Goal: Task Accomplishment & Management: Manage account settings

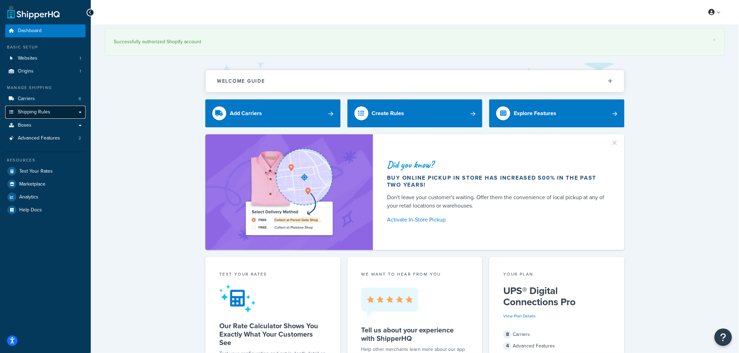
click at [45, 115] on span "Shipping Rules" at bounding box center [34, 112] width 32 height 6
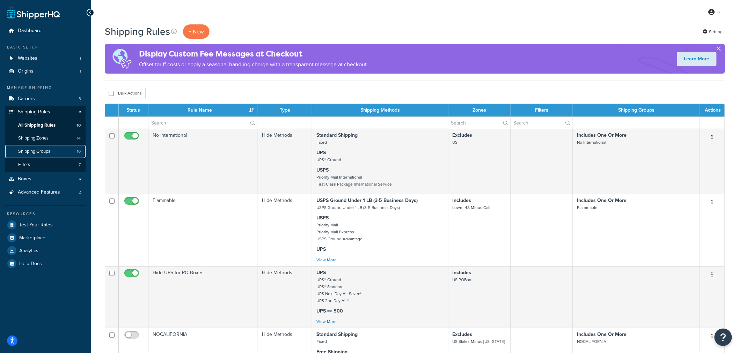
click at [61, 154] on link "Shipping Groups 10" at bounding box center [45, 151] width 80 height 13
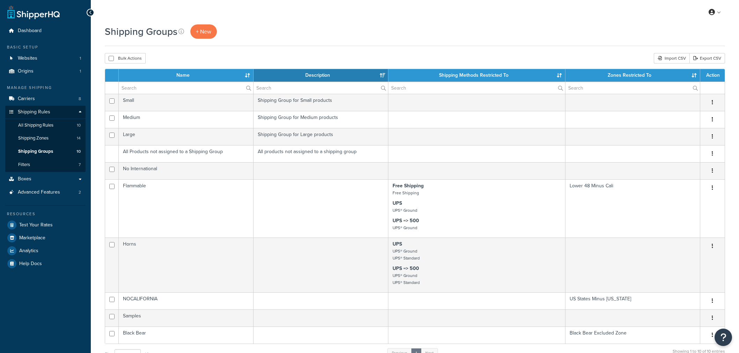
select select "15"
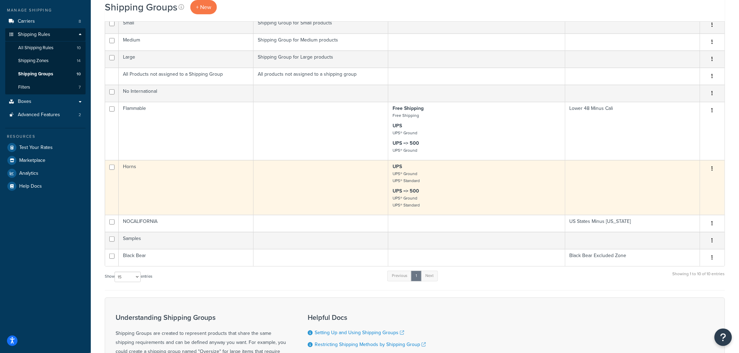
scroll to position [155, 0]
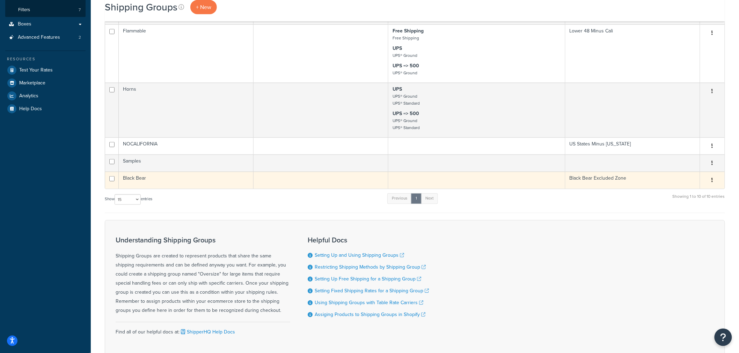
click at [212, 177] on td "Black Bear" at bounding box center [186, 180] width 135 height 17
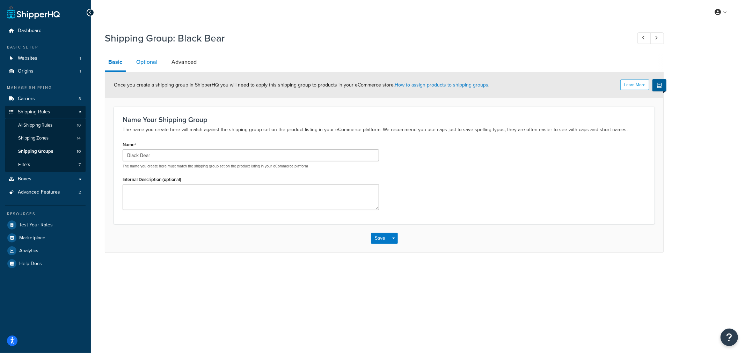
click at [141, 61] on link "Optional" at bounding box center [147, 62] width 28 height 17
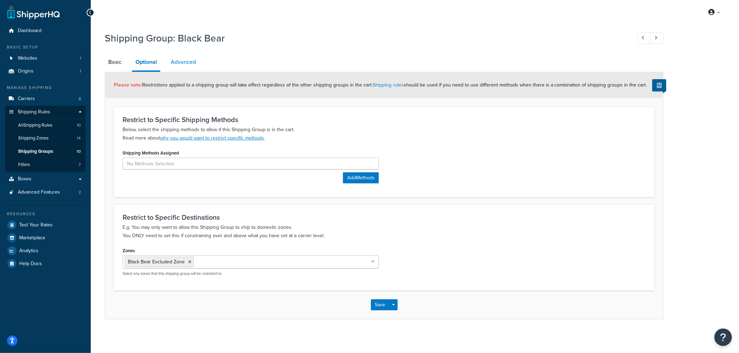
click at [178, 67] on link "Advanced" at bounding box center [183, 62] width 32 height 17
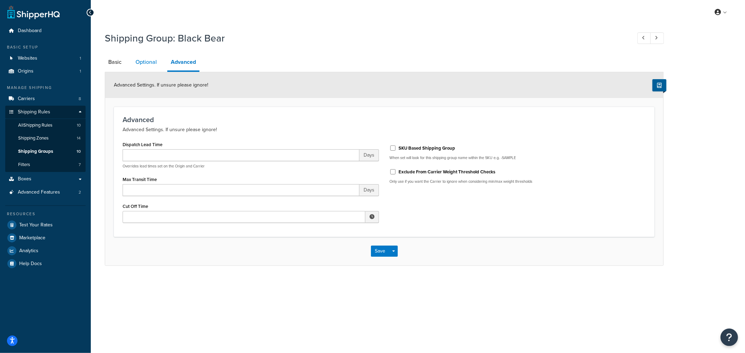
click at [147, 66] on link "Optional" at bounding box center [146, 62] width 28 height 17
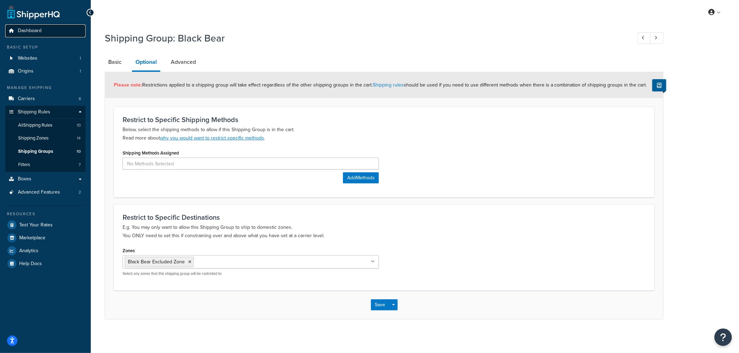
click at [44, 30] on link "Dashboard" at bounding box center [45, 30] width 80 height 13
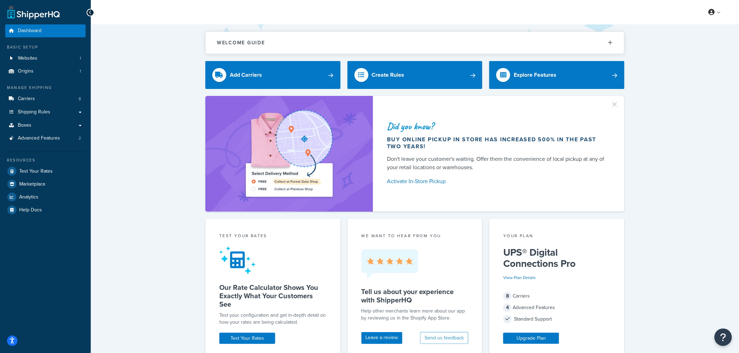
click at [38, 51] on div "Basic Setup Websites 1 Origins 1" at bounding box center [45, 61] width 80 height 34
click at [36, 58] on span "Websites" at bounding box center [28, 59] width 20 height 6
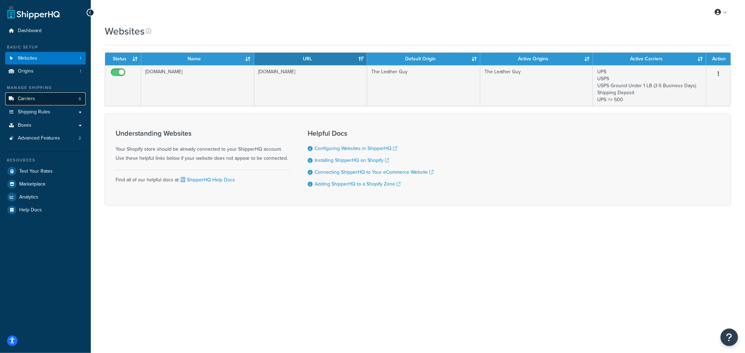
click at [49, 100] on link "Carriers 8" at bounding box center [45, 99] width 80 height 13
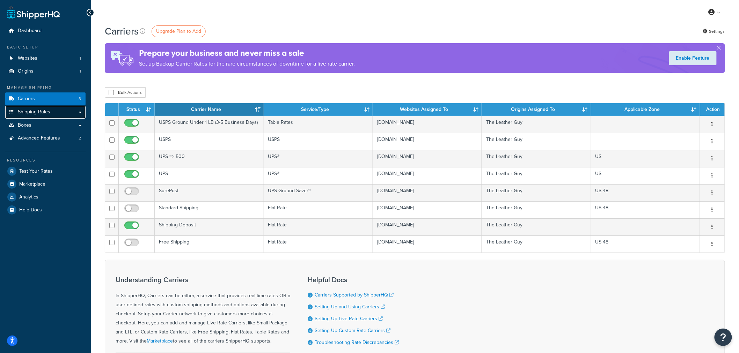
click at [53, 117] on link "Shipping Rules" at bounding box center [45, 112] width 80 height 13
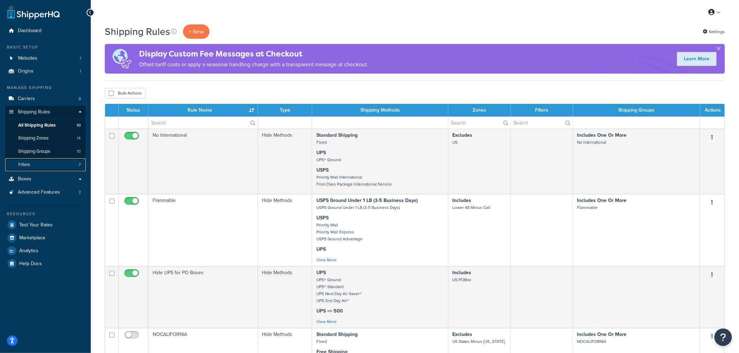
click at [50, 167] on link "Filters 7" at bounding box center [45, 165] width 80 height 13
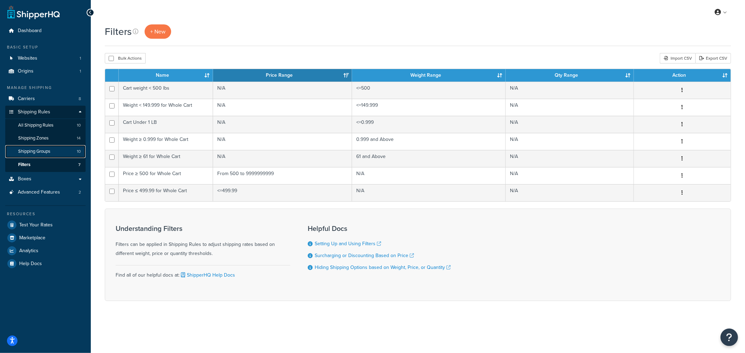
click at [48, 154] on span "Shipping Groups" at bounding box center [34, 152] width 32 height 6
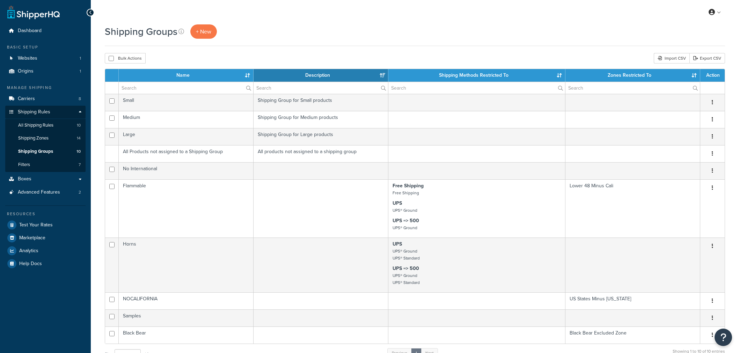
select select "15"
click at [42, 137] on span "Shipping Zones" at bounding box center [33, 139] width 30 height 6
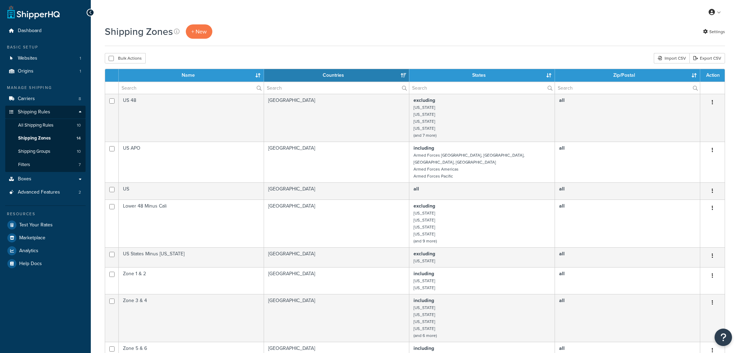
select select "15"
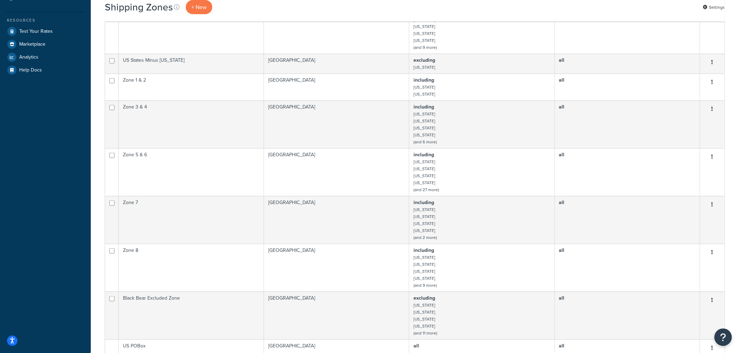
scroll to position [116, 0]
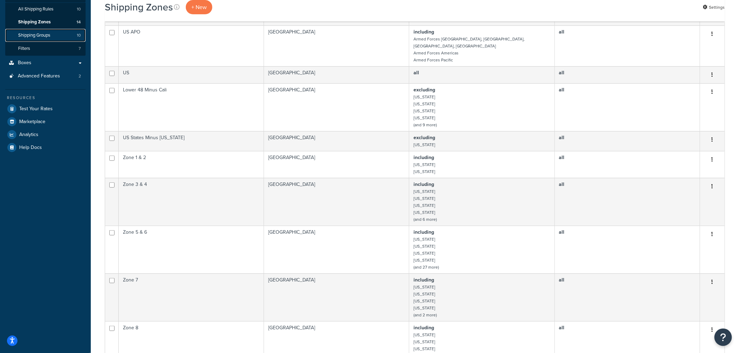
click at [40, 32] on span "Shipping Groups" at bounding box center [34, 35] width 32 height 6
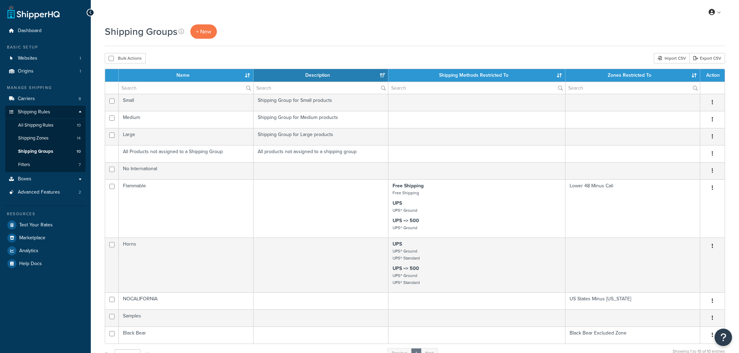
select select "15"
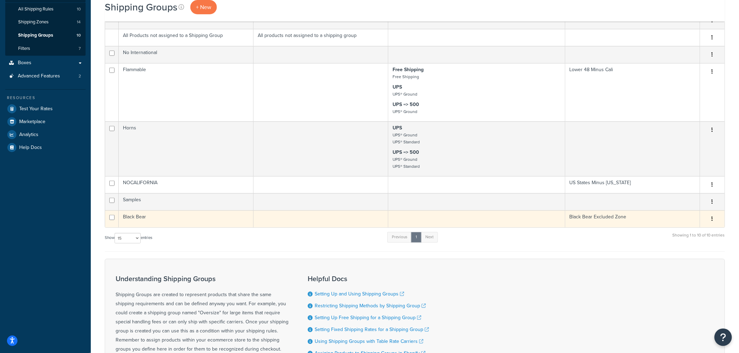
click at [586, 218] on td "Black Bear Excluded Zone" at bounding box center [632, 219] width 135 height 17
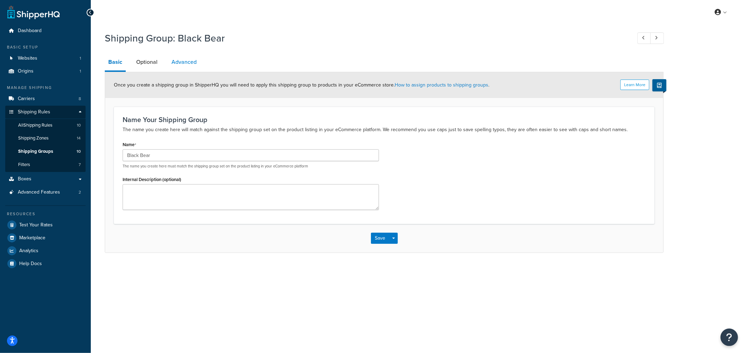
click at [171, 61] on link "Advanced" at bounding box center [184, 62] width 32 height 17
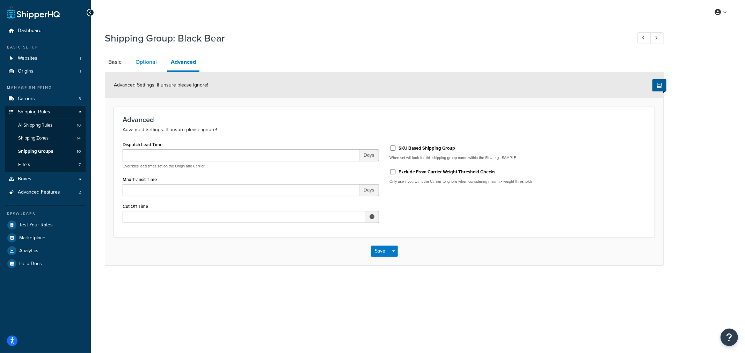
click at [148, 63] on link "Optional" at bounding box center [146, 62] width 28 height 17
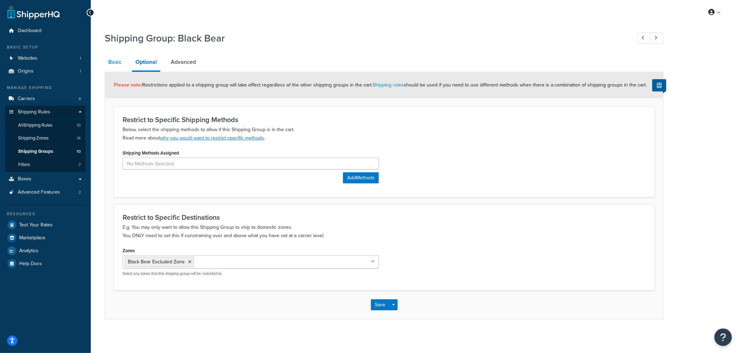
click at [116, 64] on link "Basic" at bounding box center [115, 62] width 20 height 17
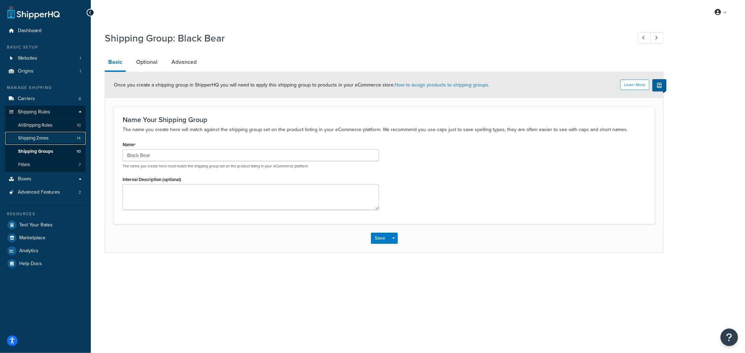
click at [35, 138] on span "Shipping Zones" at bounding box center [33, 139] width 30 height 6
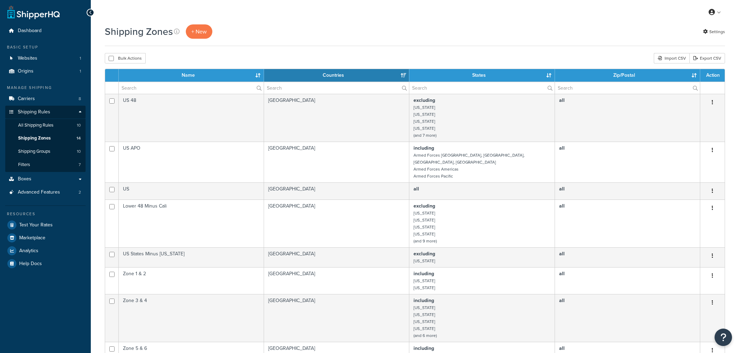
select select "15"
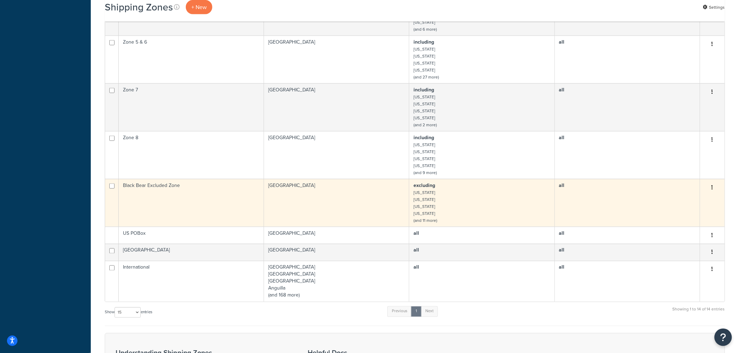
scroll to position [268, 0]
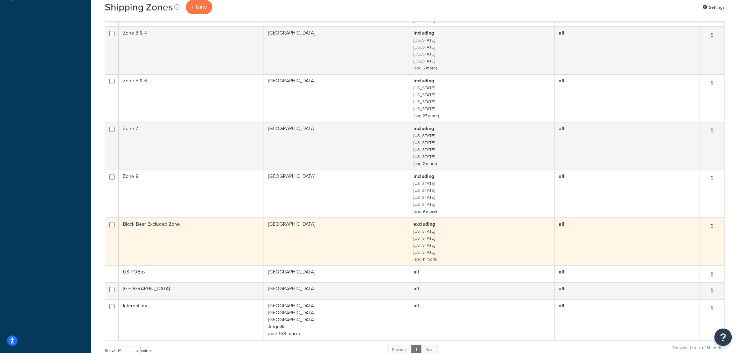
click at [648, 239] on td "all" at bounding box center [627, 242] width 145 height 48
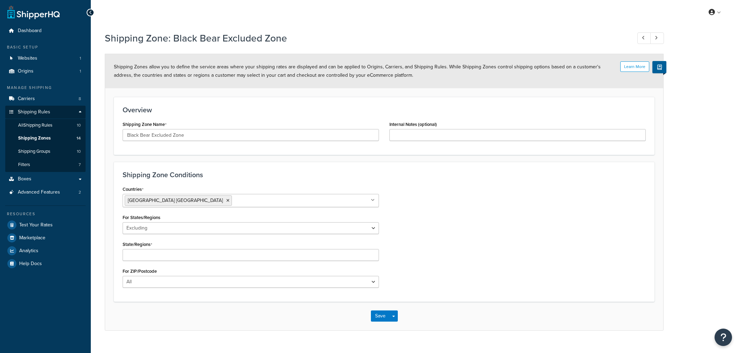
select select "excluding"
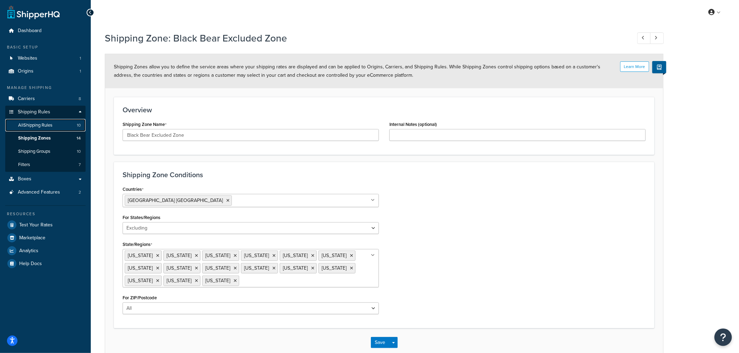
click at [39, 126] on span "All Shipping Rules" at bounding box center [35, 126] width 34 height 6
